Goal: Transaction & Acquisition: Purchase product/service

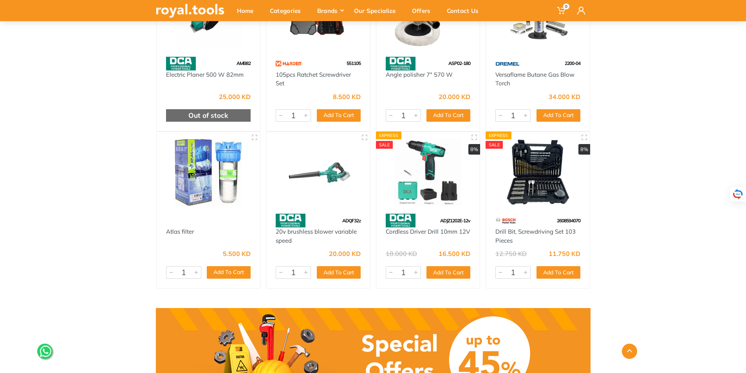
scroll to position [352, 0]
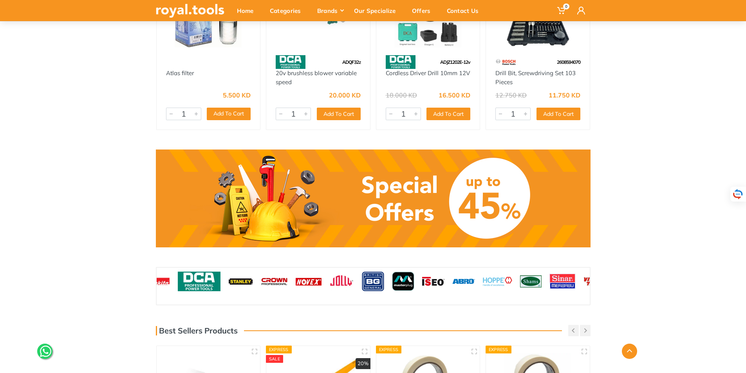
scroll to position [196, 0]
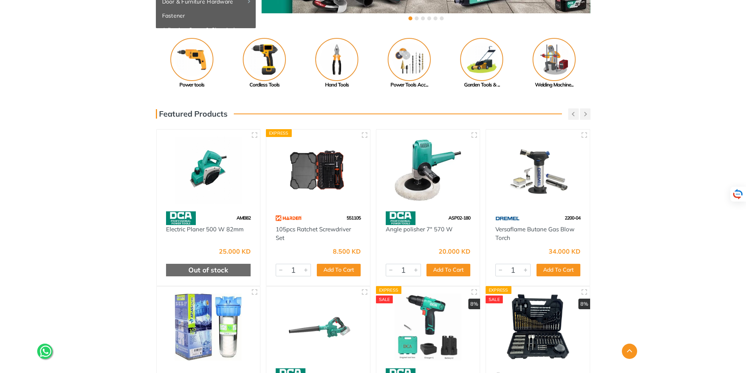
click at [123, 60] on div "Previous Adhesive, Spray... Paint Tools" at bounding box center [373, 63] width 746 height 51
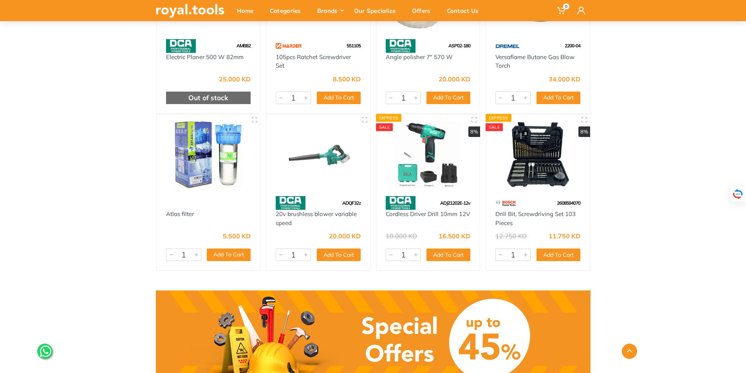
scroll to position [431, 0]
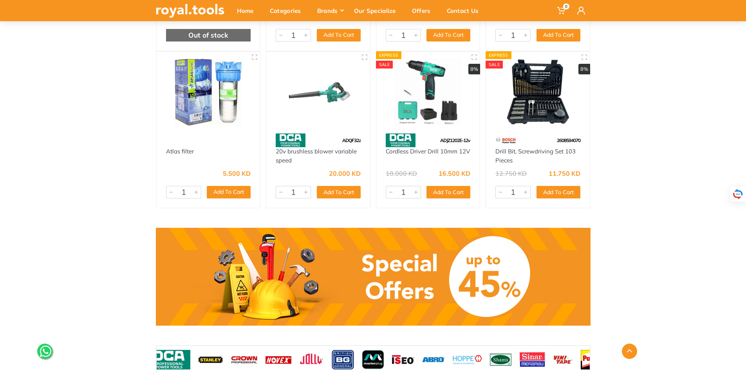
click at [123, 61] on div "‹ ›" at bounding box center [373, 348] width 746 height 1431
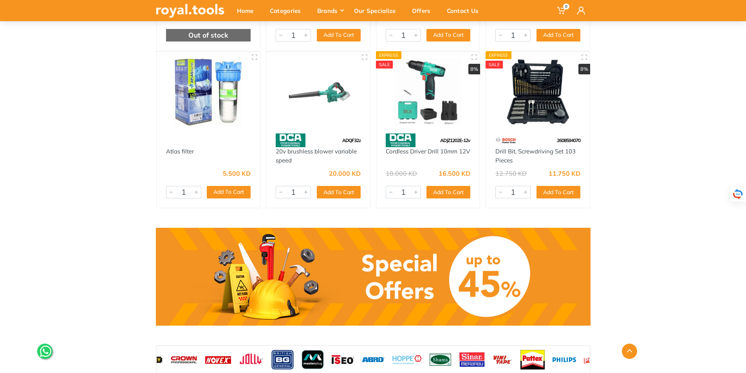
click at [124, 81] on div "‹ ›" at bounding box center [373, 348] width 746 height 1431
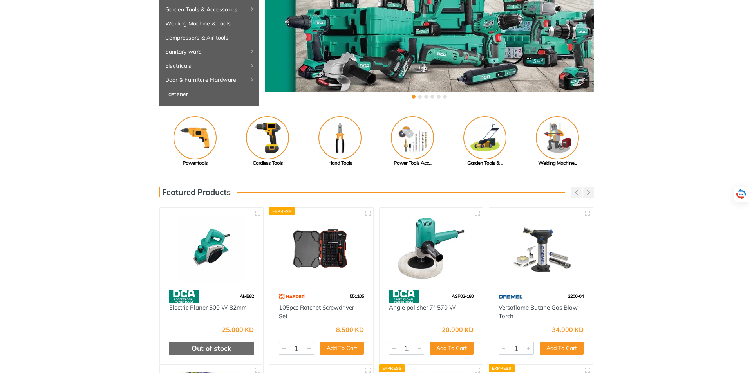
scroll to position [0, 0]
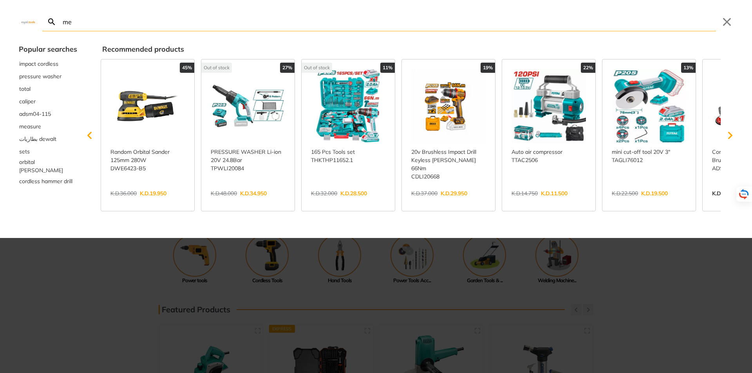
type input "me"
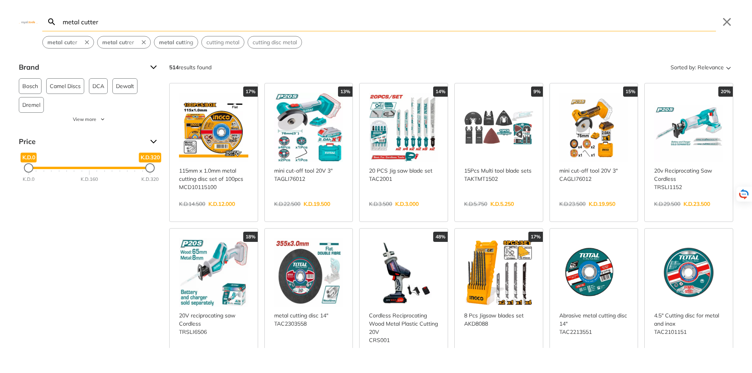
type input "metal cutter"
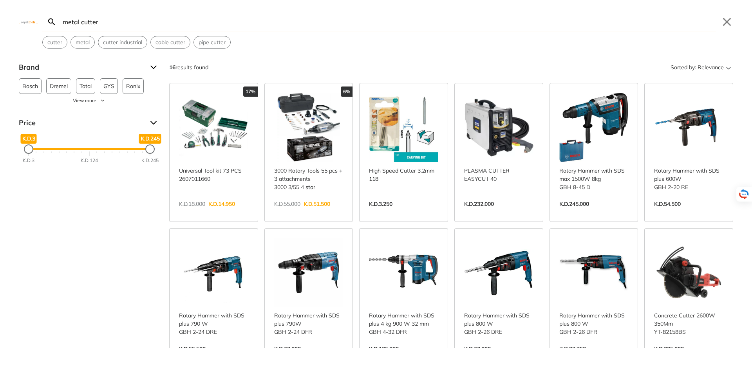
click at [384, 212] on link "View more →" at bounding box center [403, 212] width 69 height 0
